Goal: Transaction & Acquisition: Purchase product/service

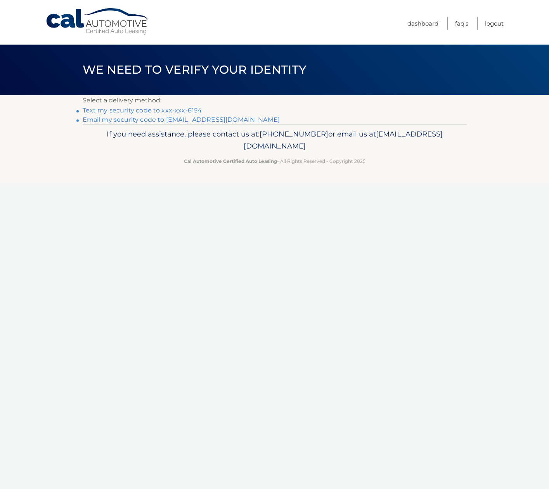
click at [164, 111] on link "Text my security code to xxx-xxx-6154" at bounding box center [143, 110] width 120 height 7
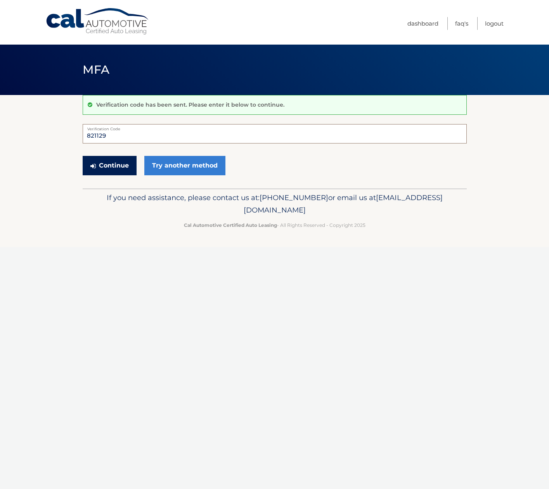
type input "821129"
click at [123, 164] on button "Continue" at bounding box center [110, 165] width 54 height 19
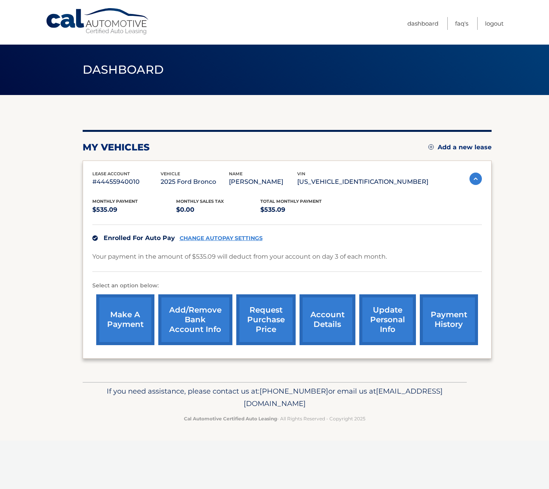
click at [132, 321] on link "make a payment" at bounding box center [125, 320] width 58 height 51
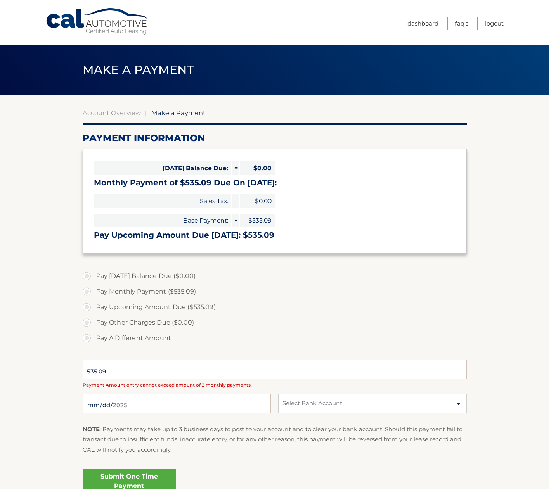
select select "MDY1NmE0OTYtZTI1ZC00MWY5LWFhYzAtODZjNDA1MTdhMDYy"
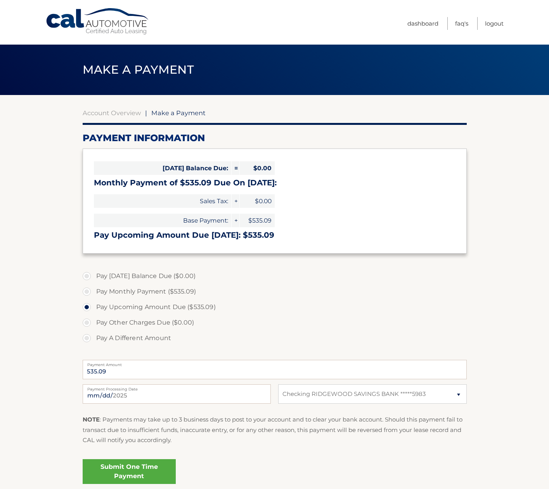
click at [86, 337] on label "Pay A Different Amount" at bounding box center [275, 339] width 384 height 16
click at [86, 337] on input "Pay A Different Amount" at bounding box center [90, 337] width 8 height 12
radio input "true"
click at [419, 23] on link "Dashboard" at bounding box center [423, 23] width 31 height 13
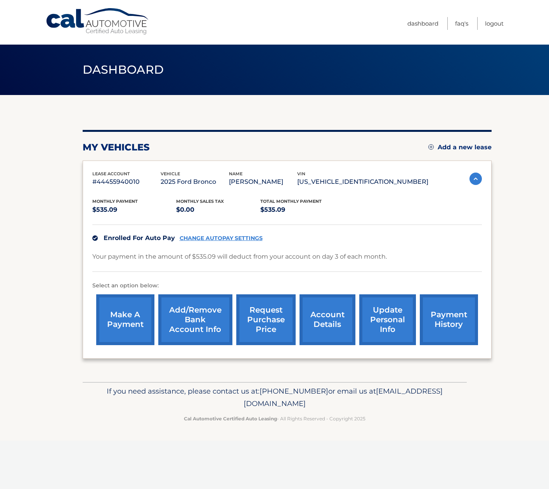
click at [448, 323] on link "payment history" at bounding box center [449, 320] width 58 height 51
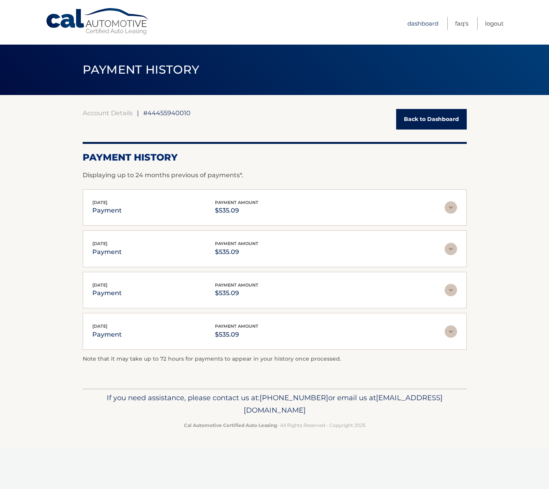
click at [427, 26] on link "Dashboard" at bounding box center [423, 23] width 31 height 13
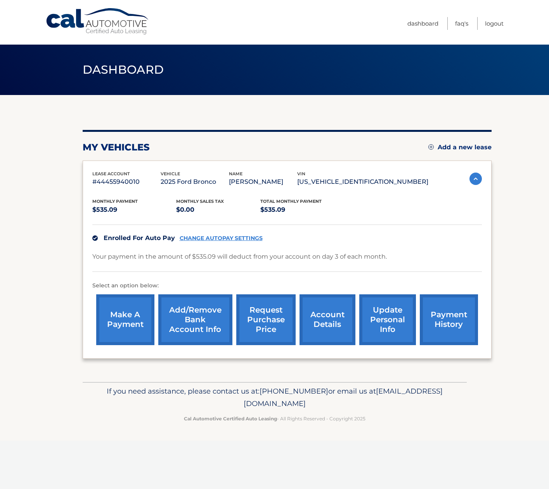
click at [329, 315] on link "account details" at bounding box center [328, 320] width 56 height 51
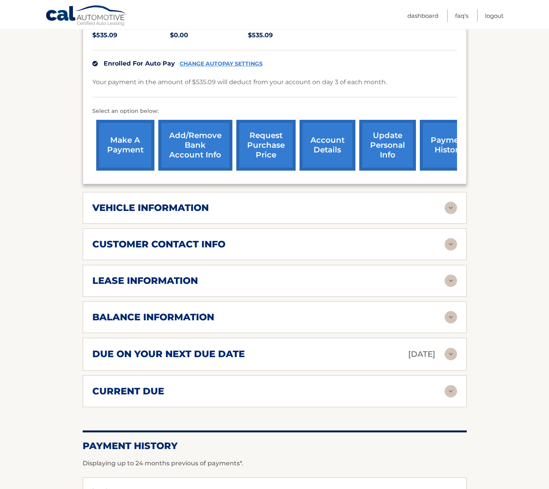
scroll to position [186, 0]
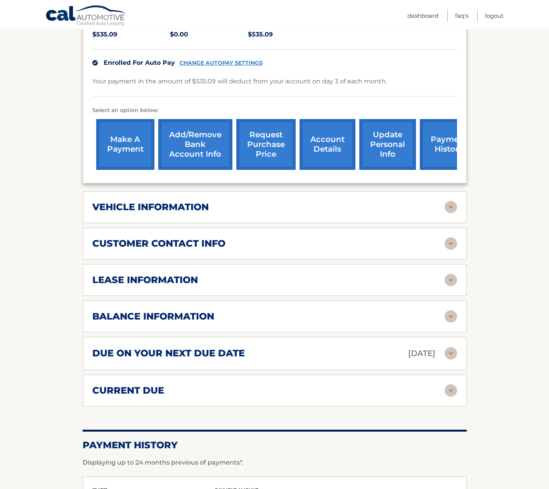
click at [450, 281] on img at bounding box center [451, 280] width 12 height 12
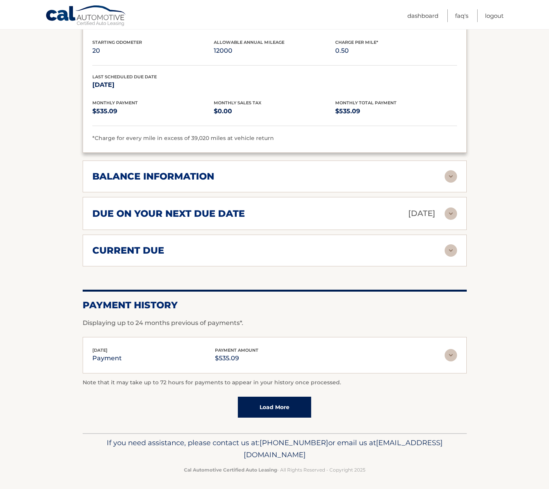
scroll to position [470, 0]
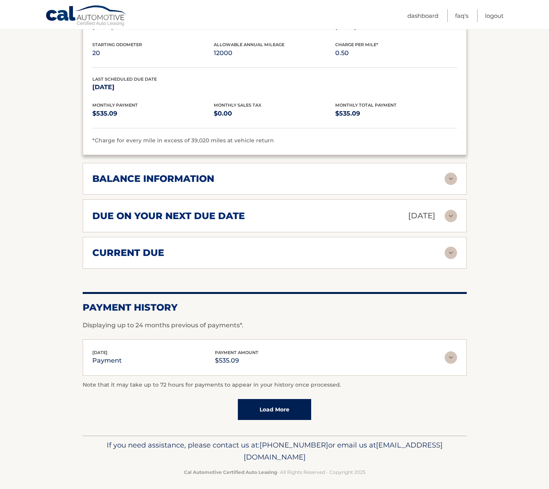
click at [273, 406] on link "Load More" at bounding box center [274, 409] width 73 height 21
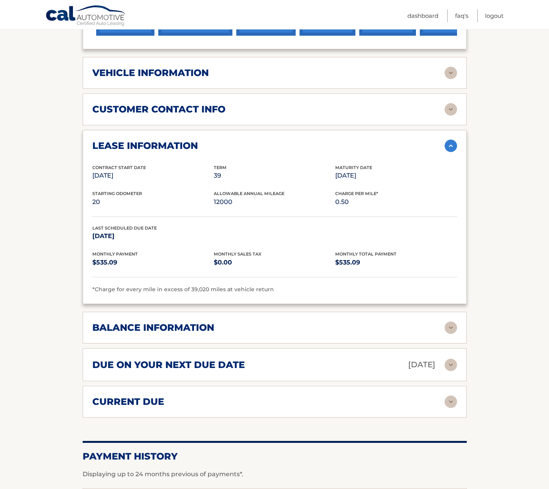
scroll to position [331, 0]
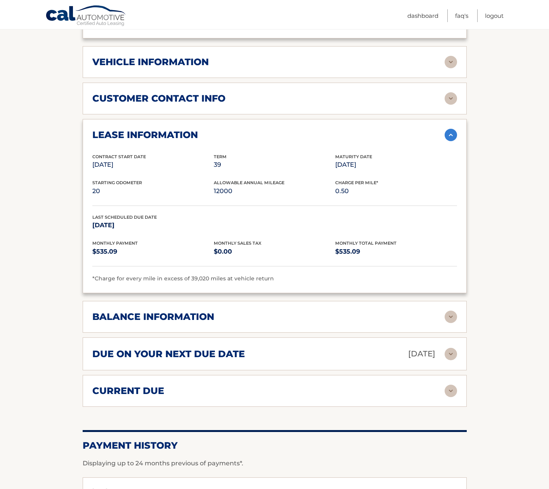
click at [451, 317] on img at bounding box center [451, 317] width 12 height 12
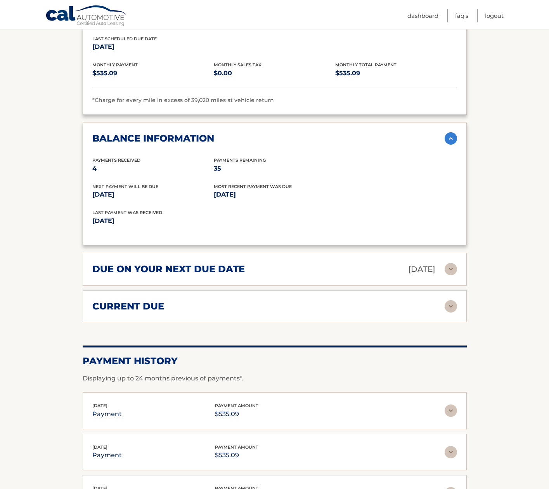
scroll to position [511, 0]
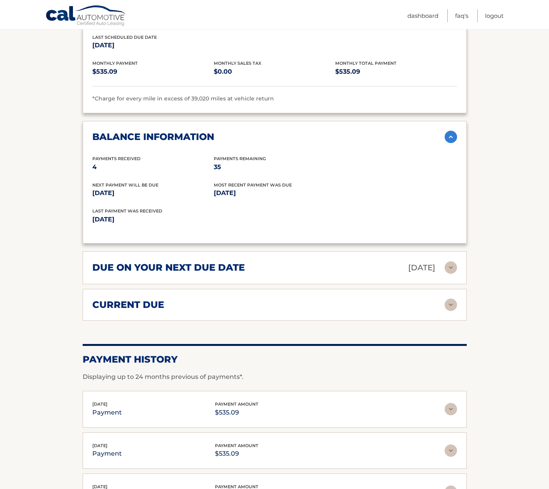
click at [453, 267] on img at bounding box center [451, 268] width 12 height 12
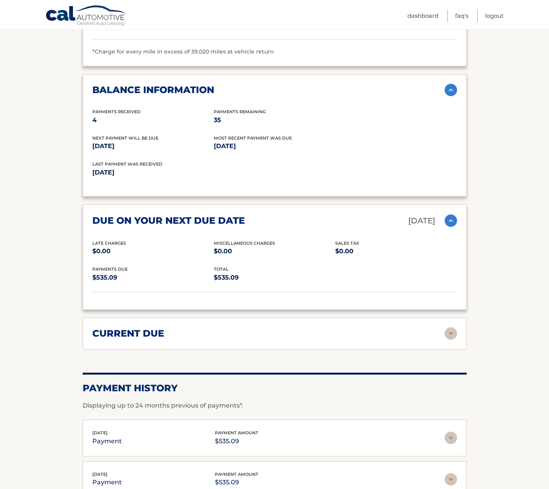
scroll to position [561, 0]
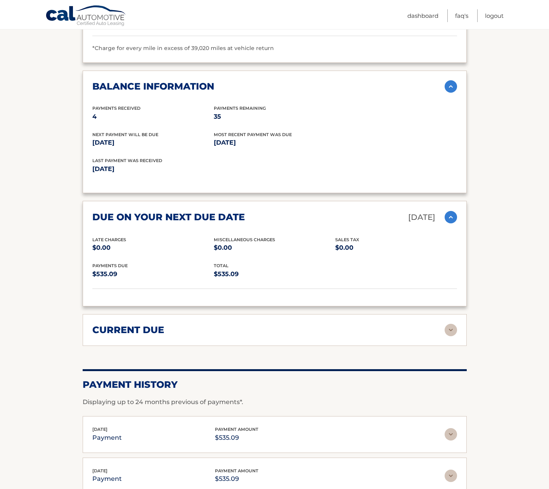
click at [453, 328] on img at bounding box center [451, 330] width 12 height 12
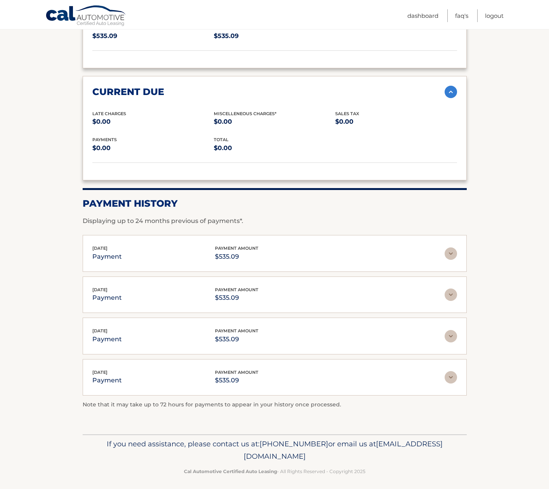
scroll to position [798, 0]
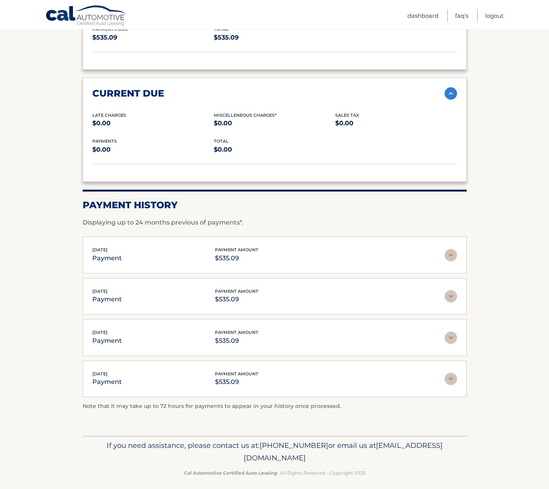
drag, startPoint x: 208, startPoint y: 451, endPoint x: 341, endPoint y: 451, distance: 133.5
click at [341, 451] on span "[EMAIL_ADDRESS][DOMAIN_NAME]" at bounding box center [343, 451] width 199 height 21
copy p "[EMAIL_ADDRESS][DOMAIN_NAME]"
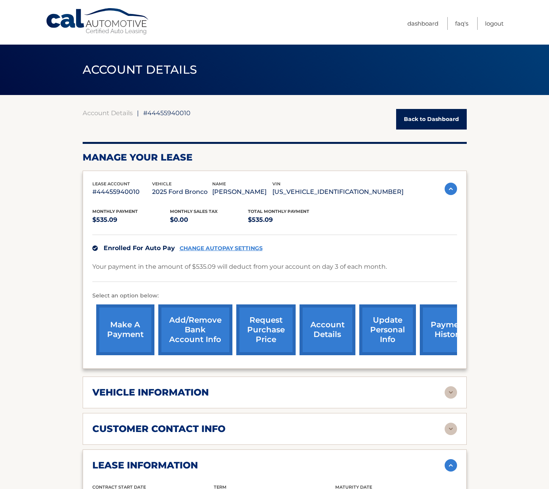
scroll to position [0, 0]
click at [130, 329] on link "make a payment" at bounding box center [125, 330] width 58 height 51
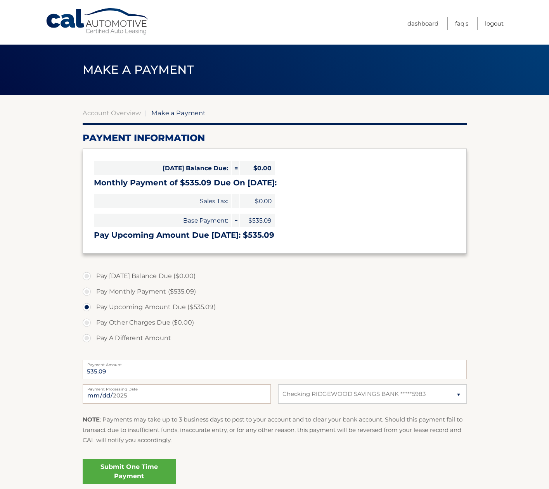
select select "MDY1NmE0OTYtZTI1ZC00MWY5LWFhYzAtODZjNDA1MTdhMDYy"
click at [256, 320] on label "Pay Other Charges Due ($0.00)" at bounding box center [275, 323] width 384 height 16
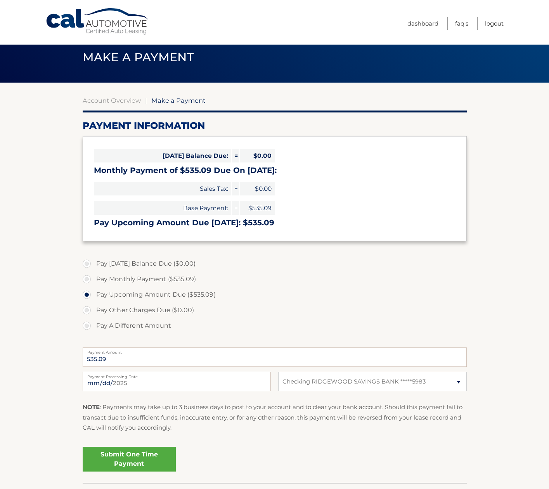
scroll to position [12, 0]
click at [87, 324] on label "Pay A Different Amount" at bounding box center [275, 326] width 384 height 16
click at [87, 324] on input "Pay A Different Amount" at bounding box center [90, 324] width 8 height 12
radio input "true"
click at [240, 460] on div "Submit One Time Payment" at bounding box center [275, 458] width 384 height 28
